Goal: Task Accomplishment & Management: Use online tool/utility

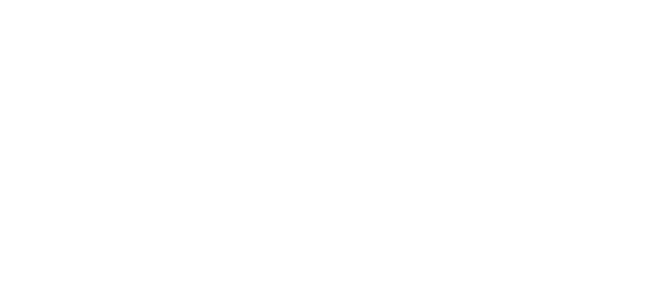
select select "Song"
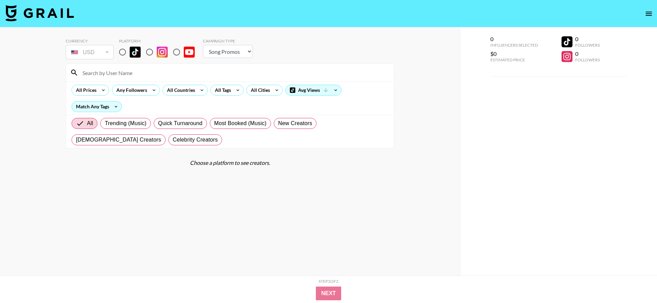
click at [124, 48] on input "radio" at bounding box center [122, 52] width 14 height 14
radio input "true"
select select "Song"
